Goal: Communication & Community: Answer question/provide support

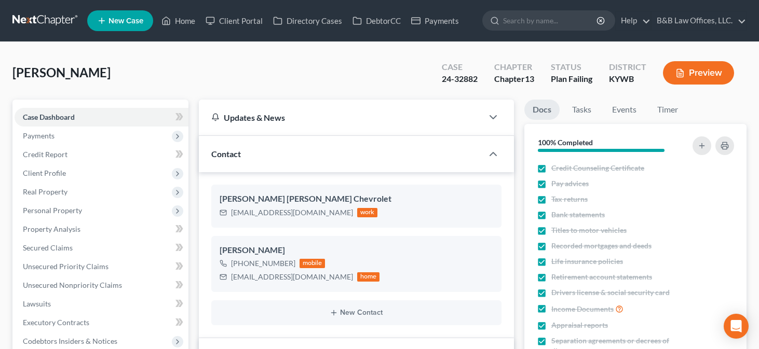
select select "14"
select select "2"
select select "0"
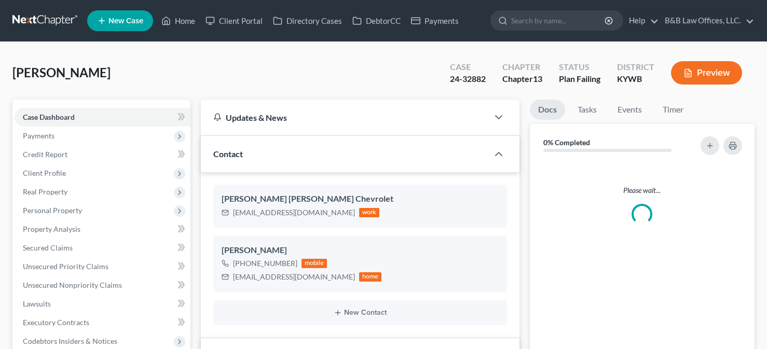
select select "2"
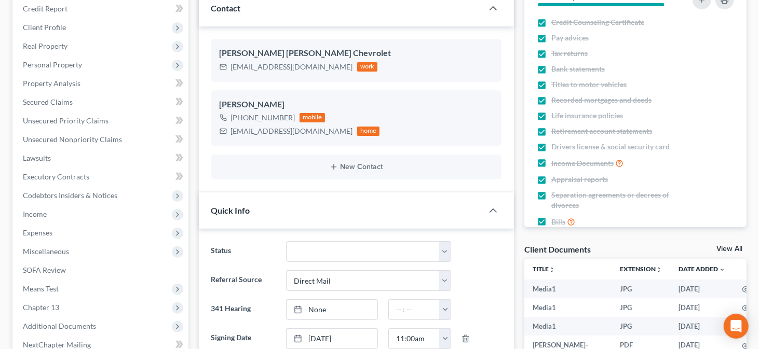
scroll to position [139, 0]
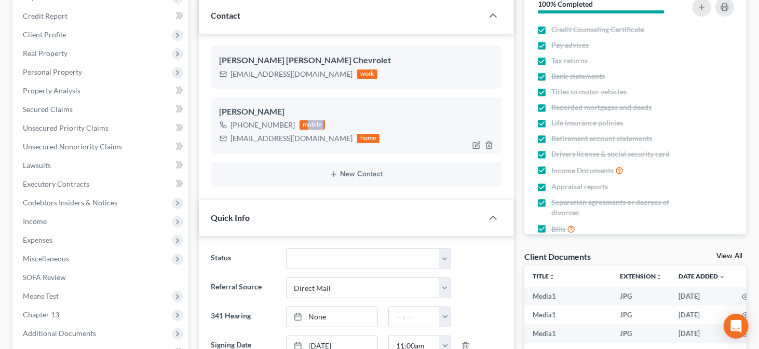
drag, startPoint x: 232, startPoint y: 136, endPoint x: 304, endPoint y: 130, distance: 72.4
click at [304, 130] on div "[PHONE_NUMBER] mobile [EMAIL_ADDRESS][DOMAIN_NAME] home" at bounding box center [300, 131] width 160 height 27
click at [229, 138] on div "[EMAIL_ADDRESS][DOMAIN_NAME] home" at bounding box center [300, 138] width 160 height 13
drag, startPoint x: 231, startPoint y: 139, endPoint x: 319, endPoint y: 138, distance: 88.3
click at [319, 138] on div "[EMAIL_ADDRESS][DOMAIN_NAME] home" at bounding box center [300, 138] width 160 height 13
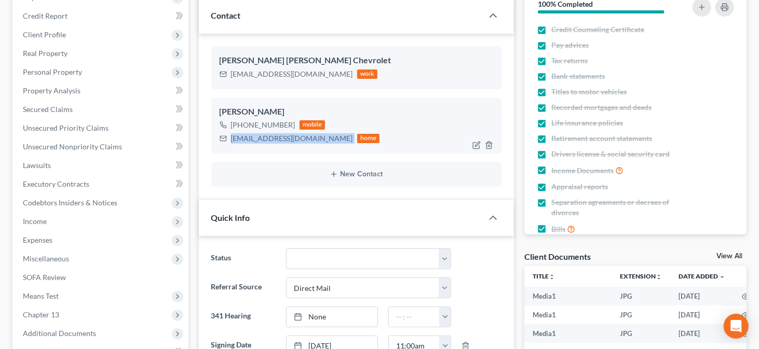
copy div "[EMAIL_ADDRESS][DOMAIN_NAME]"
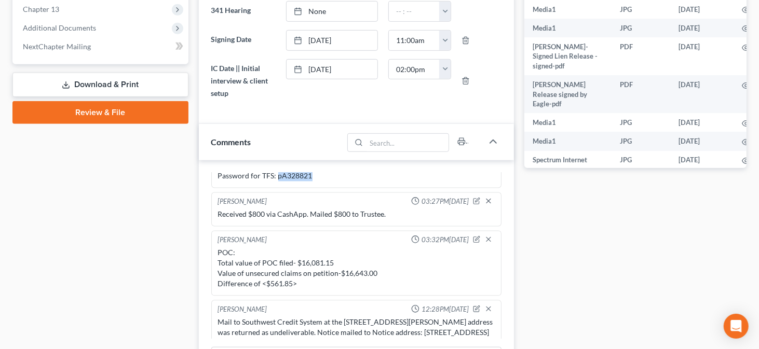
drag, startPoint x: 277, startPoint y: 222, endPoint x: 309, endPoint y: 219, distance: 32.8
click at [309, 182] on div "Password for TFS: pA328821" at bounding box center [356, 176] width 277 height 10
copy div "pA328821"
drag, startPoint x: 496, startPoint y: 330, endPoint x: 556, endPoint y: 340, distance: 60.0
click at [556, 340] on div "Docs Tasks Events Timer 100% Completed Nothing here yet! Credit Counseling Cert…" at bounding box center [635, 253] width 233 height 1196
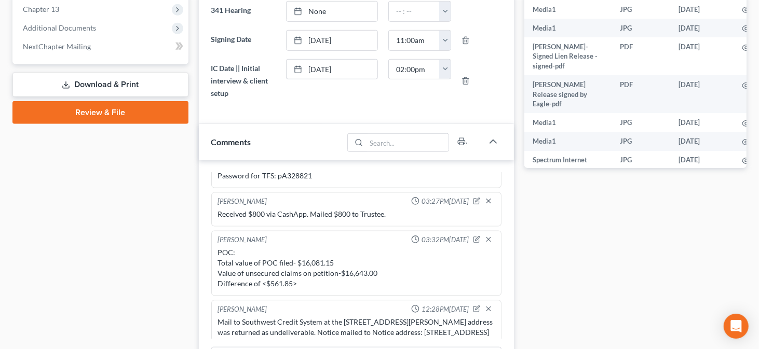
drag, startPoint x: 498, startPoint y: 331, endPoint x: 562, endPoint y: 343, distance: 64.9
drag, startPoint x: 562, startPoint y: 343, endPoint x: 624, endPoint y: 275, distance: 91.5
click at [624, 275] on div "Docs Tasks Events Timer 100% Completed Nothing here yet! Credit Counseling Cert…" at bounding box center [635, 253] width 233 height 1196
click at [502, 262] on div "[PERSON_NAME] 02:55PM[DATE] -57-58k -Owns home -FMV $232,000 -Loan $150,000 -82…" at bounding box center [356, 294] width 315 height 268
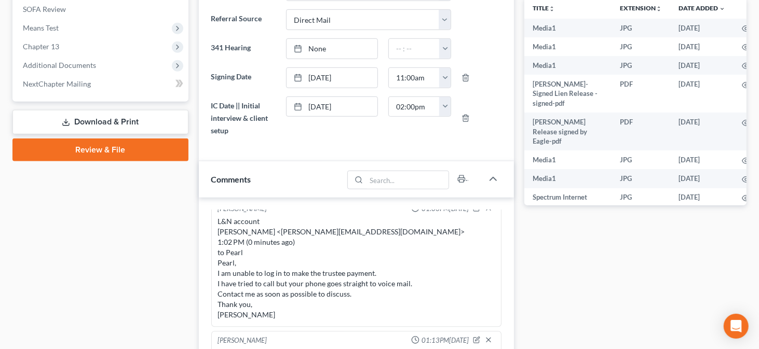
scroll to position [380, 0]
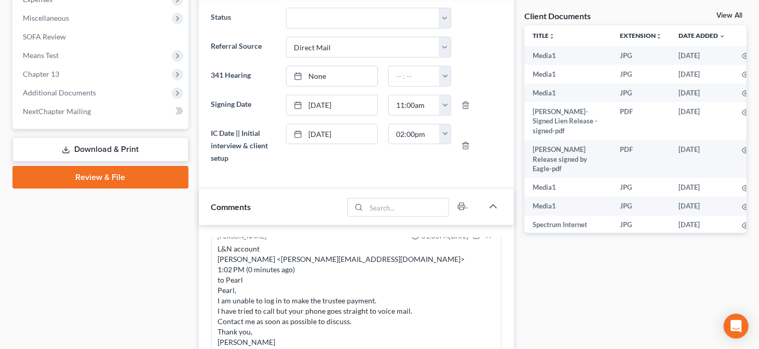
click at [723, 12] on link "View All" at bounding box center [729, 15] width 26 height 7
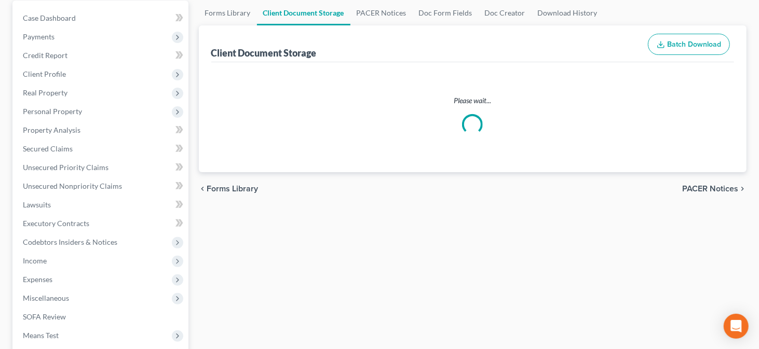
scroll to position [1, 0]
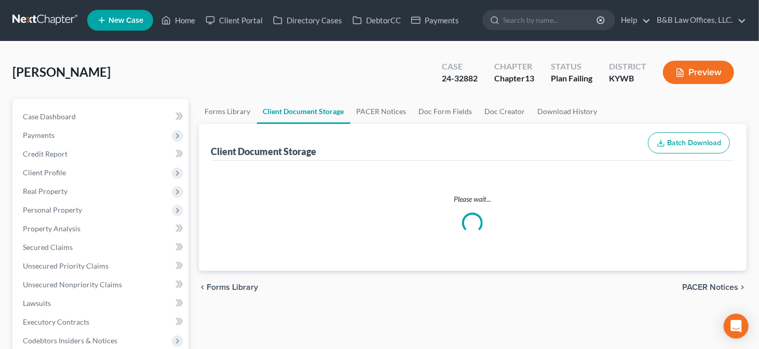
select select "7"
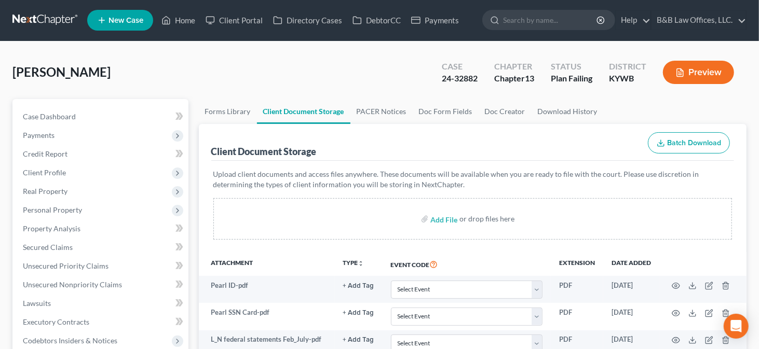
scroll to position [0, 0]
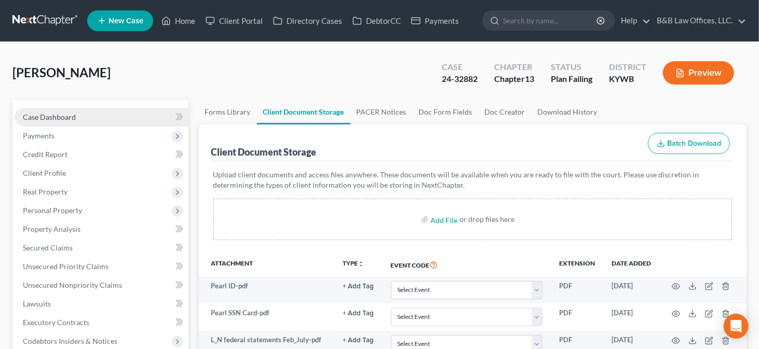
click at [51, 117] on span "Case Dashboard" at bounding box center [49, 117] width 53 height 9
select select "2"
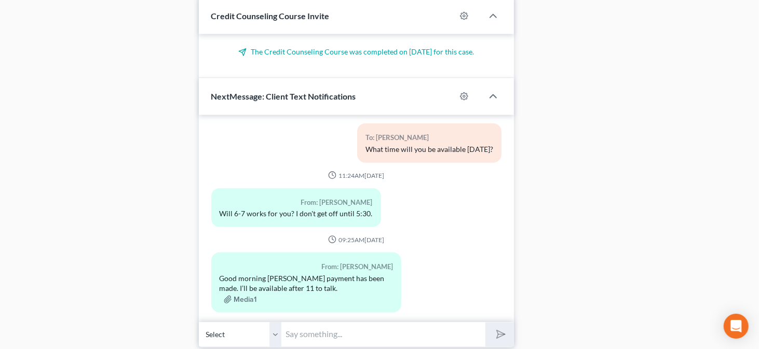
scroll to position [982, 0]
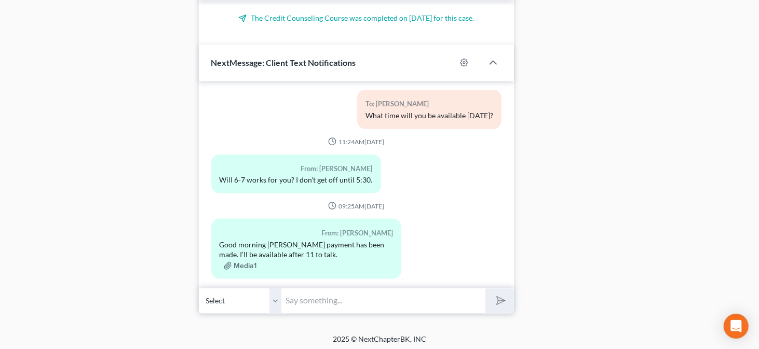
click at [331, 302] on input "text" at bounding box center [384, 301] width 204 height 25
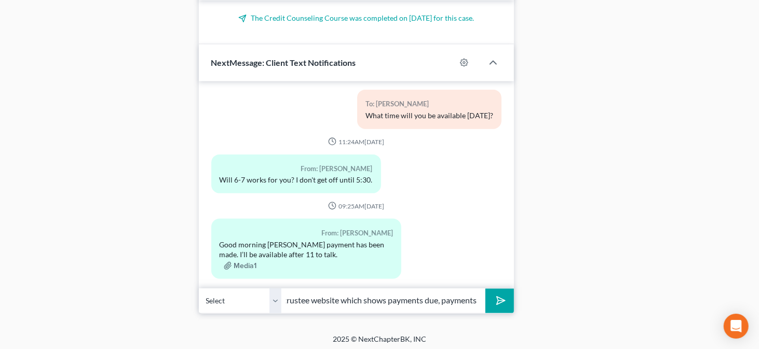
scroll to position [0, 372]
type input "Pearl, I tried calling and your phone went to voice mail. Let me know if you re…"
click at [485, 289] on button "submit" at bounding box center [499, 301] width 29 height 24
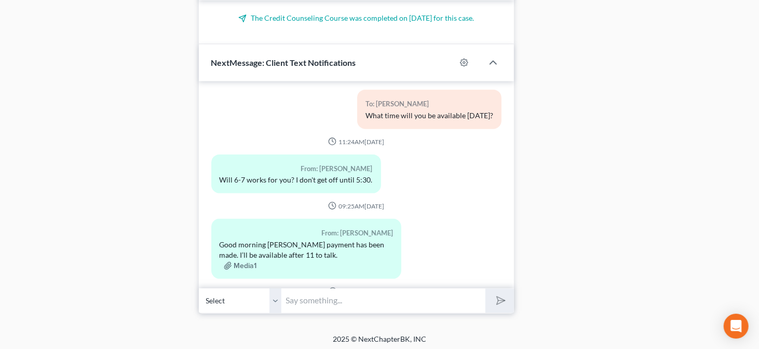
scroll to position [18187, 0]
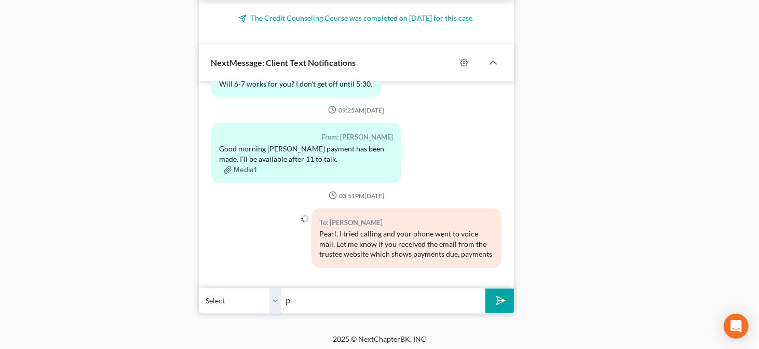
click at [331, 302] on input "p" at bounding box center [384, 301] width 204 height 25
type input "payments received and current amount due."
click at [485, 289] on button "submit" at bounding box center [499, 301] width 29 height 24
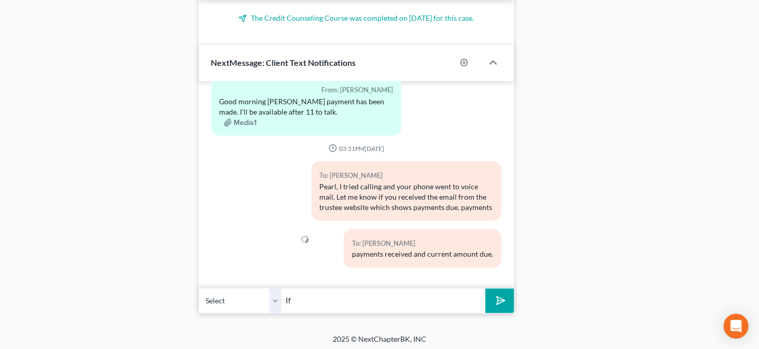
type input "I"
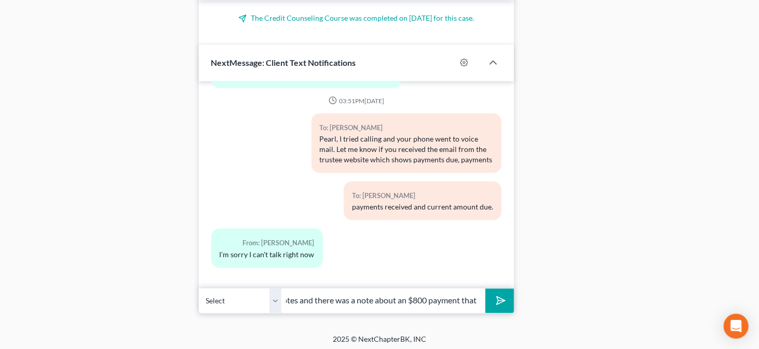
scroll to position [0, 61]
type input "I"
type input "Okay, if we can not discuss [DATE] we can discuss [DATE]."
click at [485, 289] on button "submit" at bounding box center [499, 301] width 29 height 24
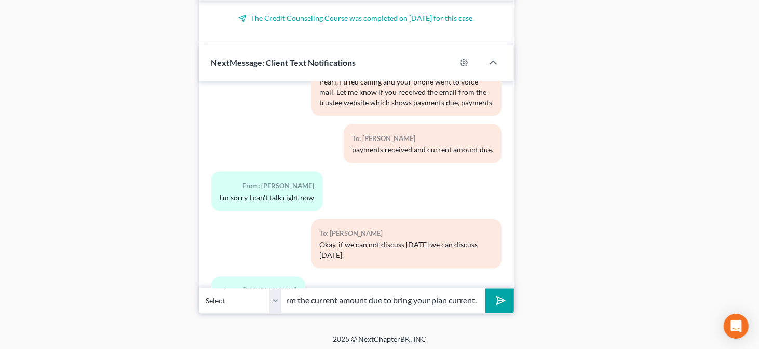
scroll to position [18387, 0]
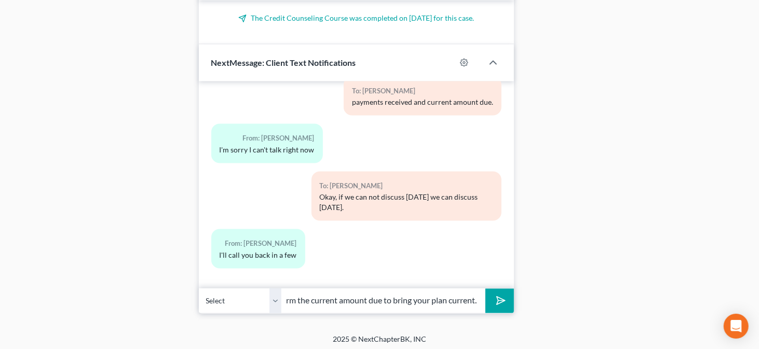
type input "I am going to email the trustees office to confirm the current amount due to br…"
click at [485, 289] on button "submit" at bounding box center [499, 301] width 29 height 24
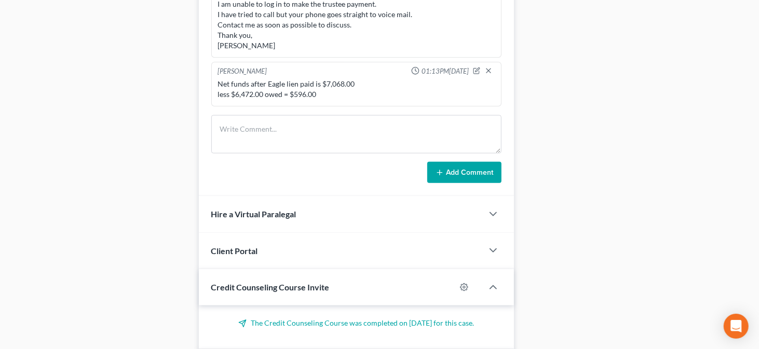
scroll to position [65, 0]
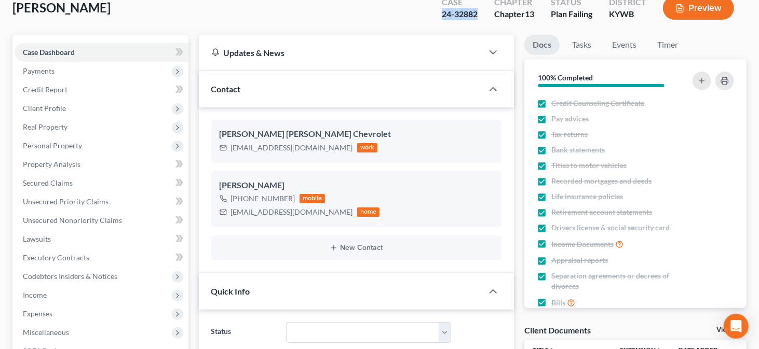
drag, startPoint x: 438, startPoint y: 13, endPoint x: 479, endPoint y: 11, distance: 41.6
click at [479, 11] on div "Case 24-32882" at bounding box center [460, 9] width 52 height 31
copy div "24-32882"
drag, startPoint x: 232, startPoint y: 209, endPoint x: 321, endPoint y: 208, distance: 89.3
click at [321, 208] on div "[EMAIL_ADDRESS][DOMAIN_NAME] home" at bounding box center [300, 212] width 160 height 13
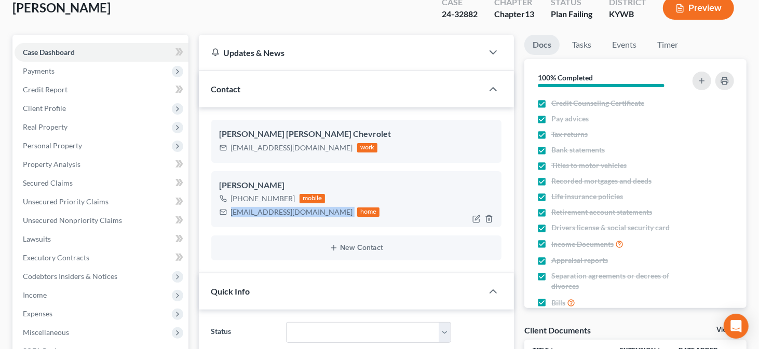
copy div "[EMAIL_ADDRESS][DOMAIN_NAME]"
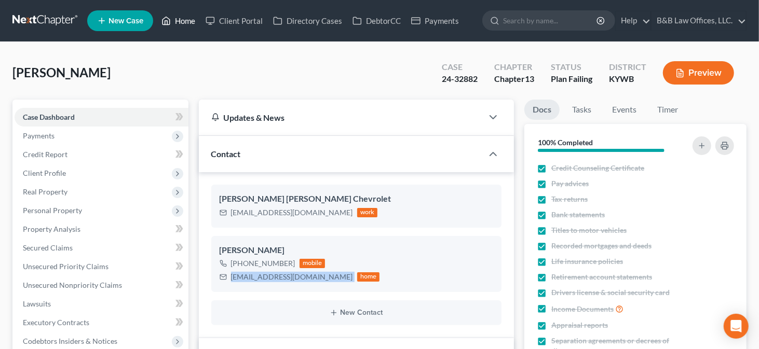
click at [182, 22] on link "Home" at bounding box center [178, 20] width 44 height 19
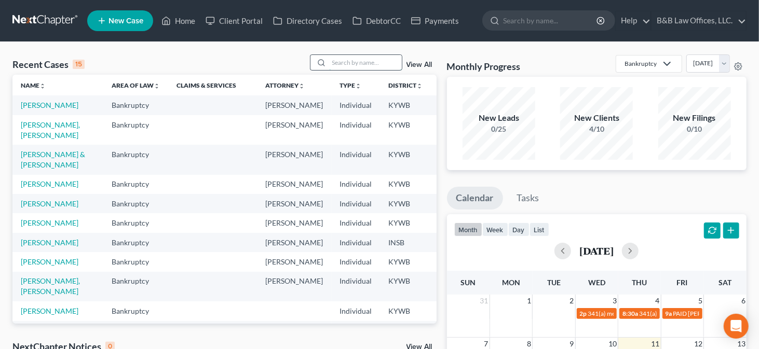
click at [347, 65] on input "search" at bounding box center [365, 62] width 73 height 15
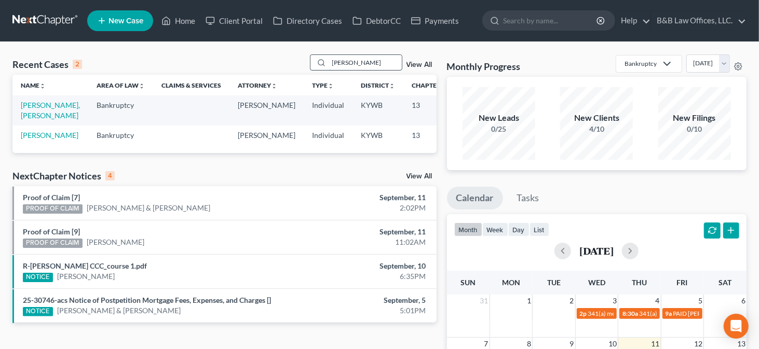
type input "[PERSON_NAME]"
click at [31, 108] on link "[PERSON_NAME], [PERSON_NAME]" at bounding box center [50, 110] width 59 height 19
select select "13"
select select "2"
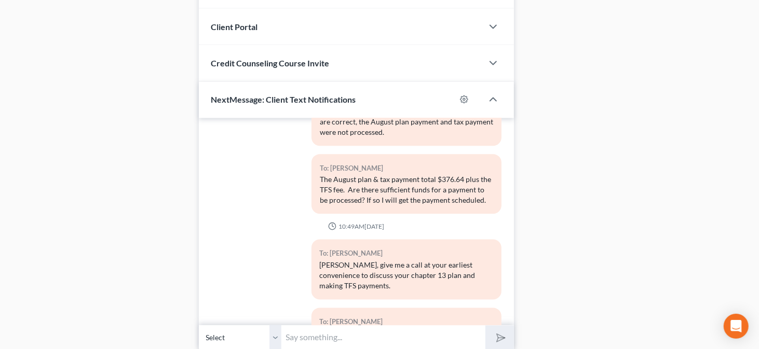
scroll to position [1169, 0]
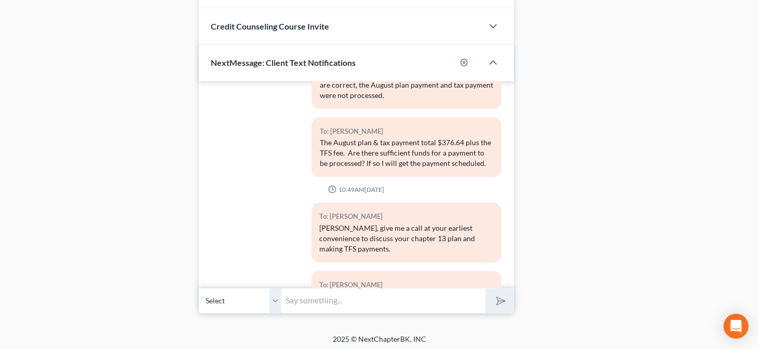
click at [353, 302] on input "text" at bounding box center [384, 301] width 204 height 25
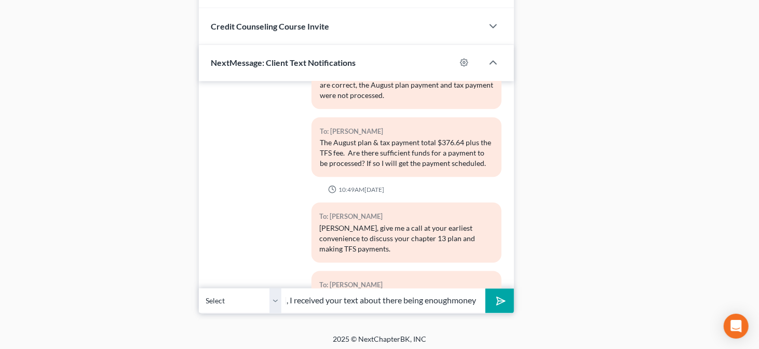
scroll to position [0, 65]
click at [407, 301] on input "[PERSON_NAME], I received your text about there being enoughmoney to do a TFS" at bounding box center [384, 301] width 204 height 25
click at [467, 291] on input "[PERSON_NAME], I received your text about there being enough money to do a TFS" at bounding box center [384, 301] width 204 height 25
type input "[PERSON_NAME], I received your text about there being enough money to do a TFS …"
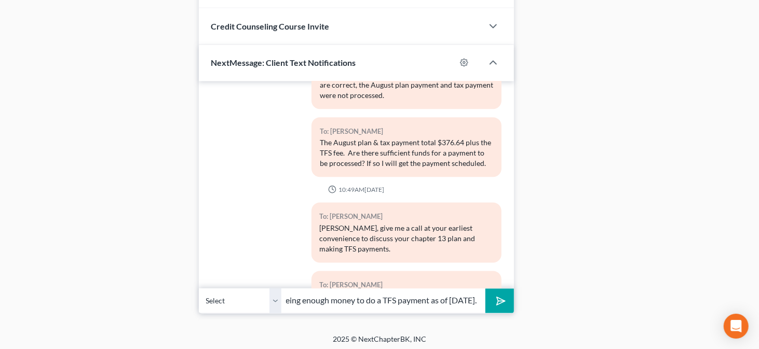
click at [485, 289] on button "submit" at bounding box center [499, 301] width 29 height 24
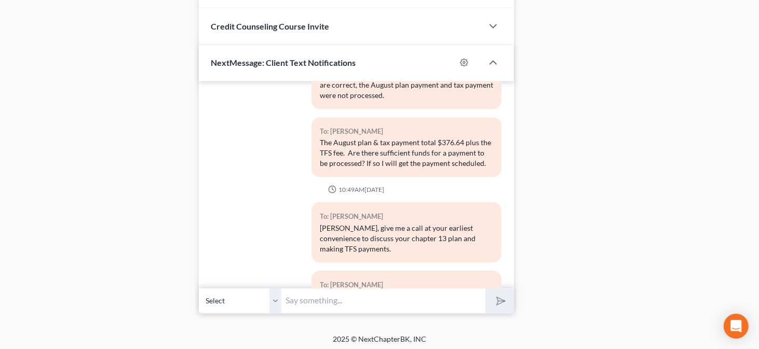
scroll to position [7050, 0]
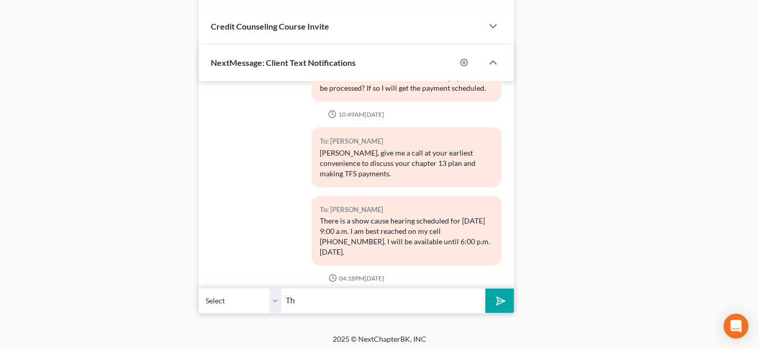
type input "T"
type input "I would need to know the amount you want to process for payment. You also shoul…"
click at [485, 289] on button "submit" at bounding box center [499, 301] width 29 height 24
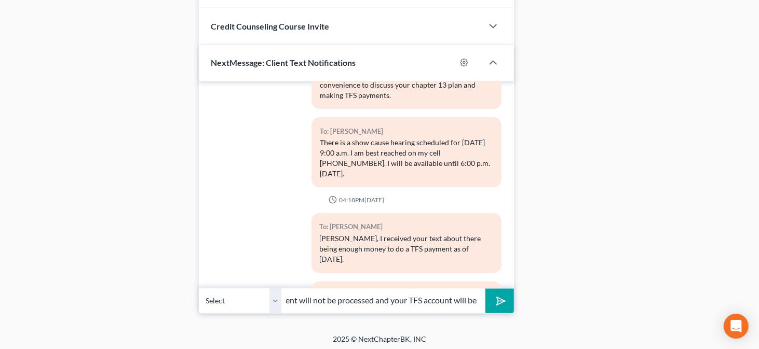
scroll to position [0, 354]
type input "your account. So, if the full amount you want to pay is not in your account for…"
click at [485, 289] on button "submit" at bounding box center [499, 301] width 29 height 24
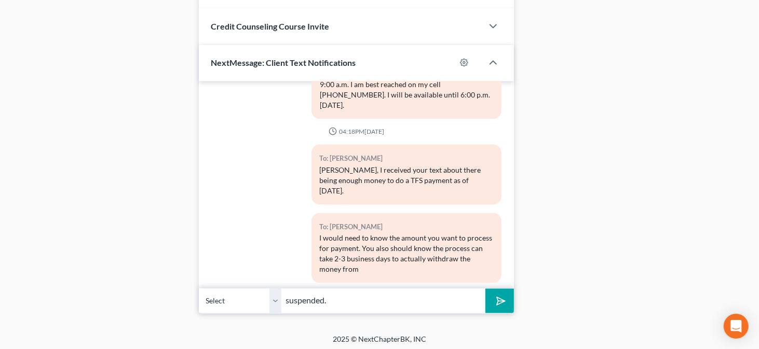
type input "suspended."
click at [485, 289] on button "submit" at bounding box center [499, 301] width 29 height 24
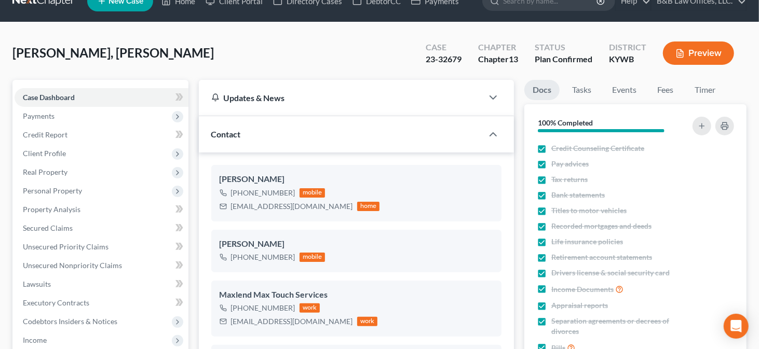
scroll to position [0, 0]
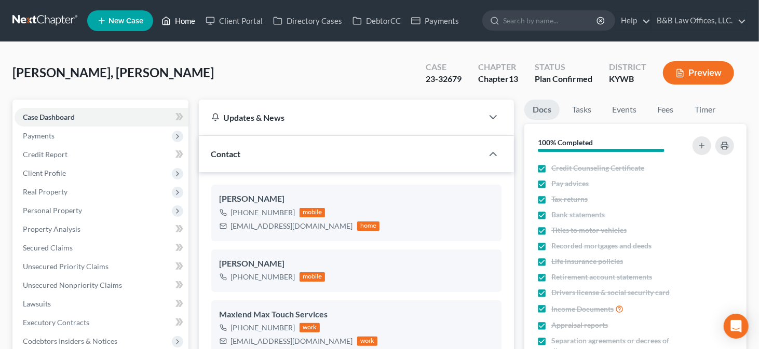
click at [184, 24] on link "Home" at bounding box center [178, 20] width 44 height 19
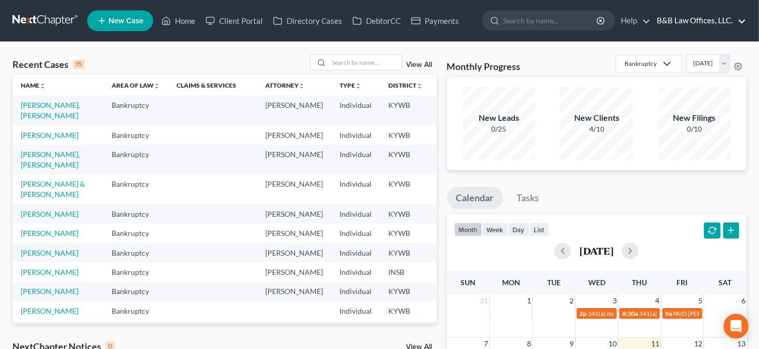
click at [698, 22] on link "B&B Law Offices, LLC." at bounding box center [699, 20] width 94 height 19
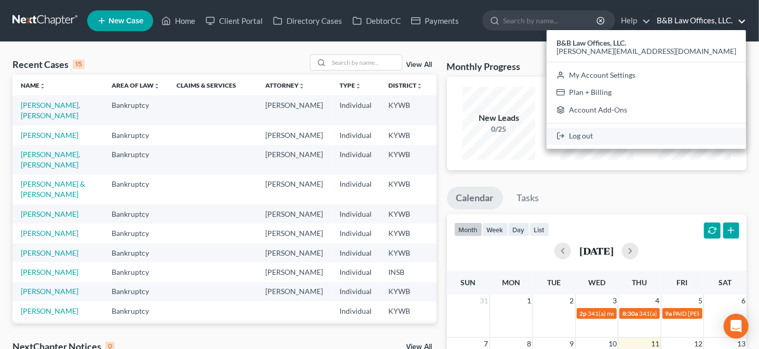
click at [674, 139] on link "Log out" at bounding box center [646, 137] width 199 height 18
